Goal: Navigation & Orientation: Find specific page/section

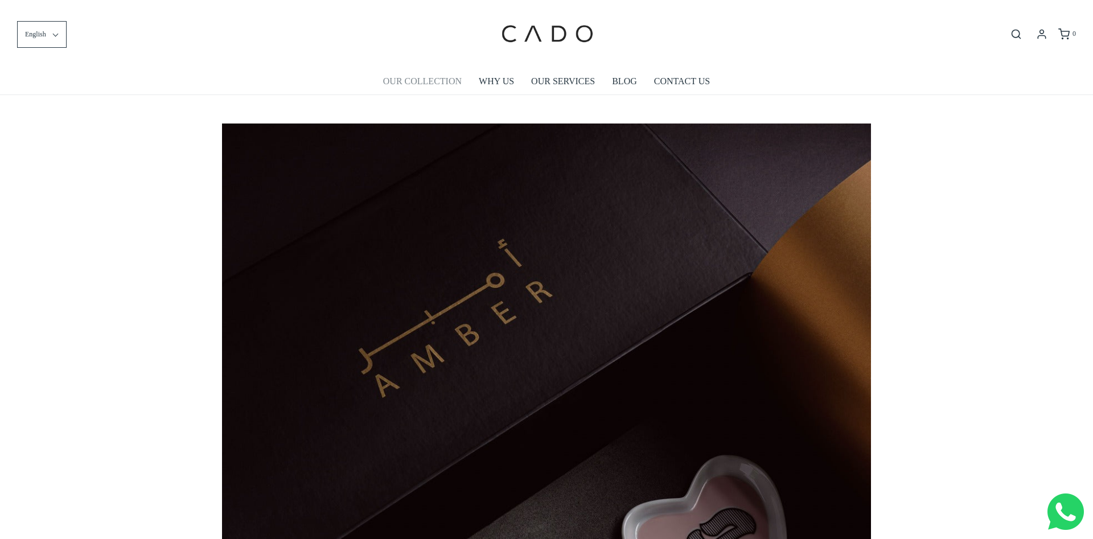
click at [439, 83] on link "OUR COLLECTION" at bounding box center [422, 81] width 79 height 26
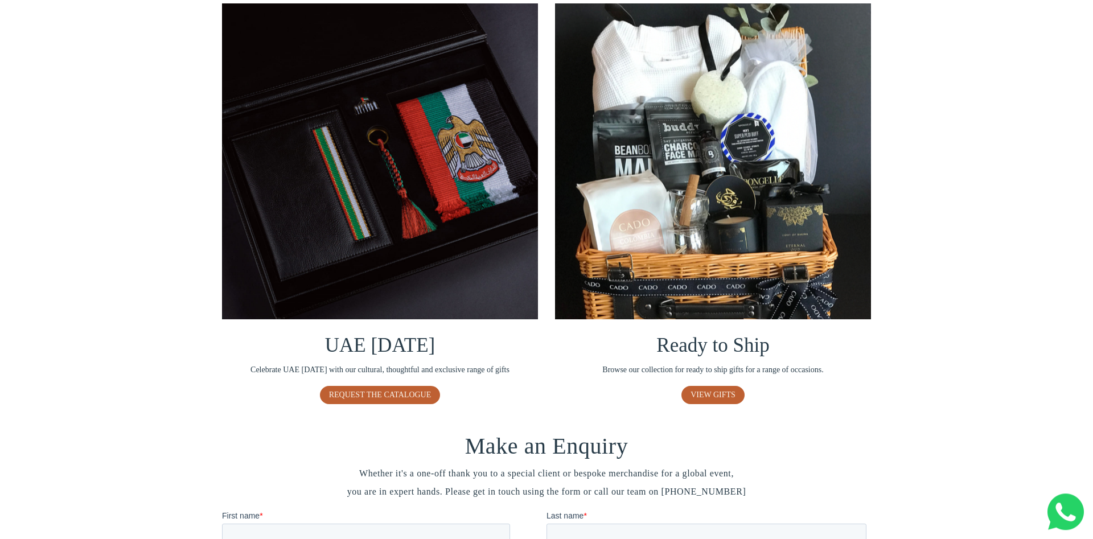
scroll to position [652, 0]
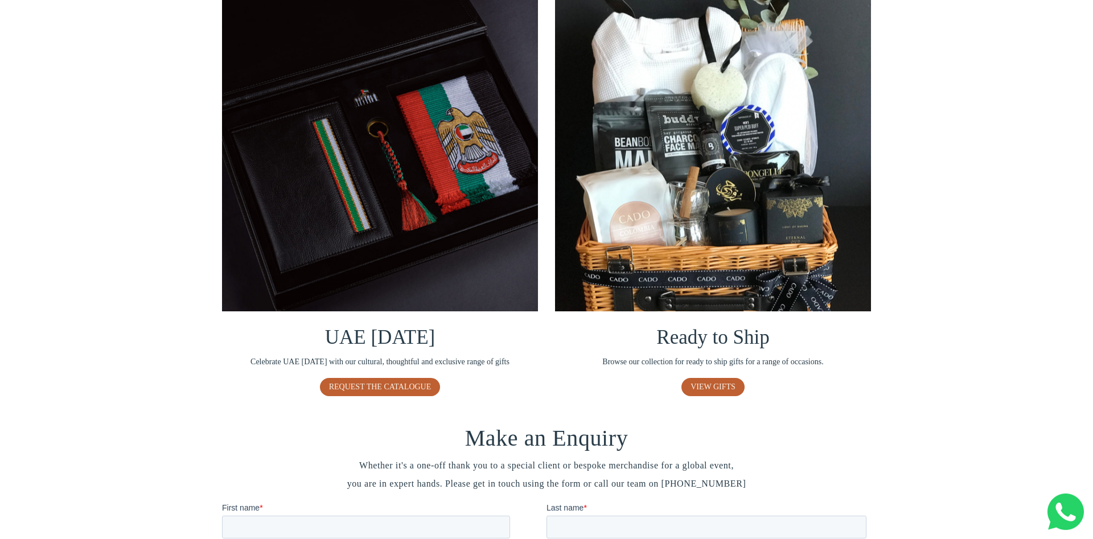
click at [453, 186] on img at bounding box center [380, 153] width 316 height 316
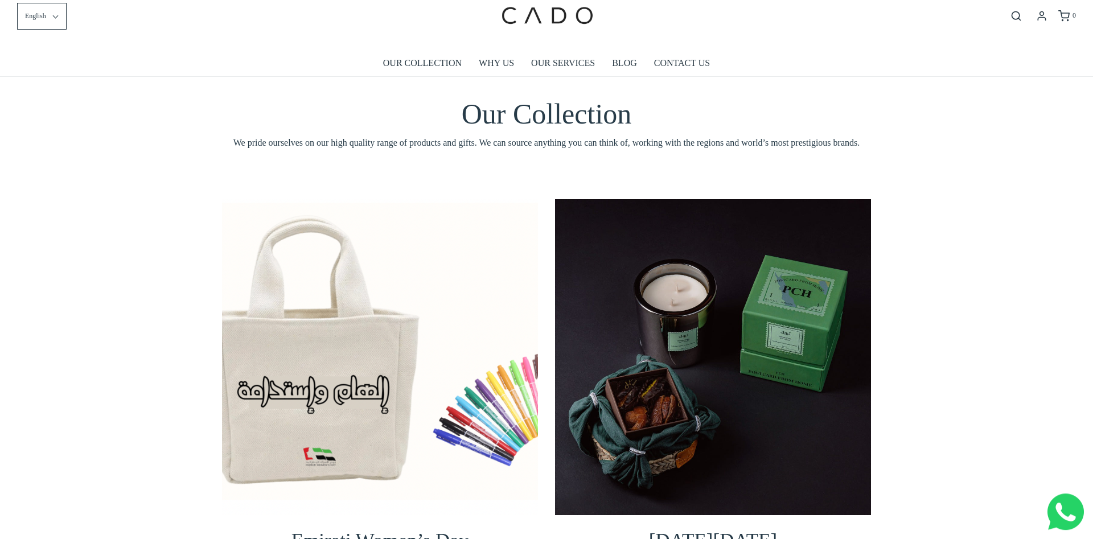
scroll to position [0, 0]
